Goal: Navigation & Orientation: Understand site structure

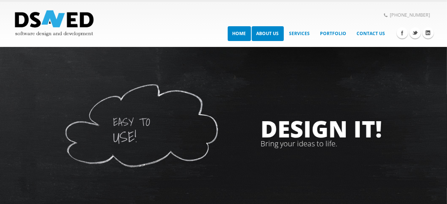
click at [273, 33] on link "About Us" at bounding box center [268, 33] width 32 height 15
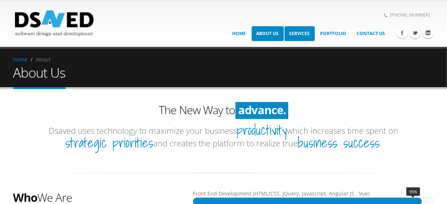
click at [293, 35] on link "Services" at bounding box center [300, 33] width 30 height 15
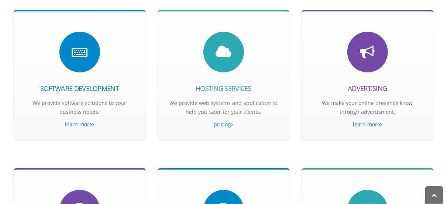
scroll to position [181, 0]
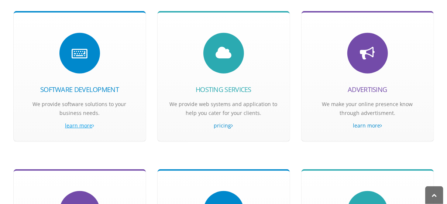
click at [71, 124] on link "learn more" at bounding box center [80, 125] width 110 height 9
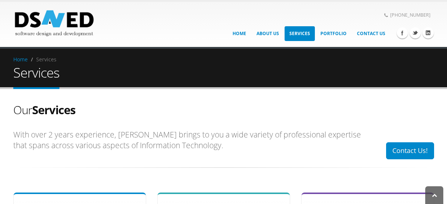
scroll to position [181, 0]
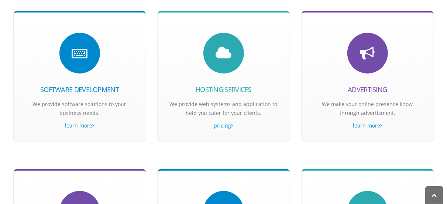
click at [218, 123] on link "pricing" at bounding box center [224, 125] width 110 height 9
